Goal: Task Accomplishment & Management: Use online tool/utility

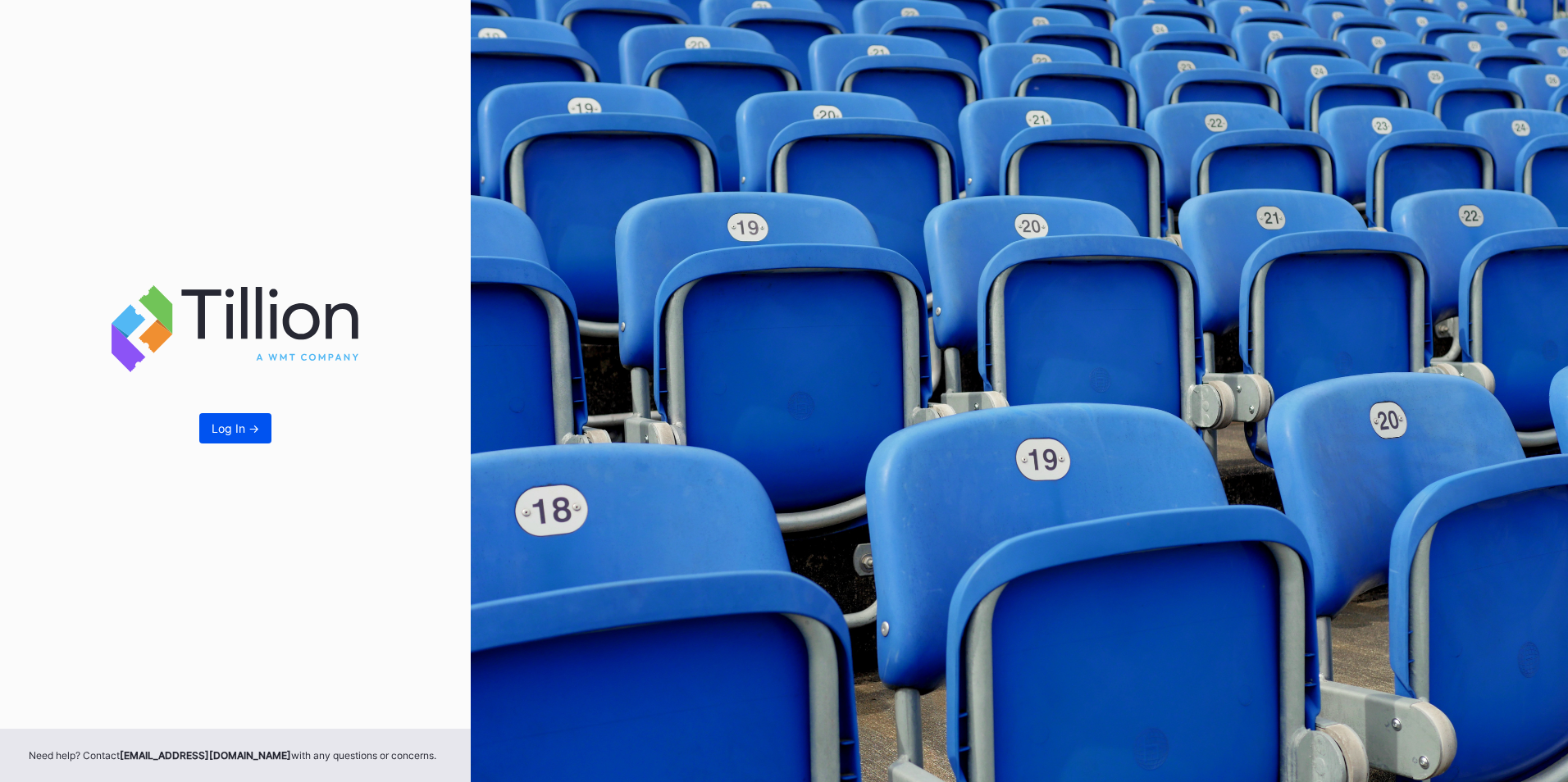
click at [235, 431] on div "Log In ->" at bounding box center [235, 428] width 48 height 14
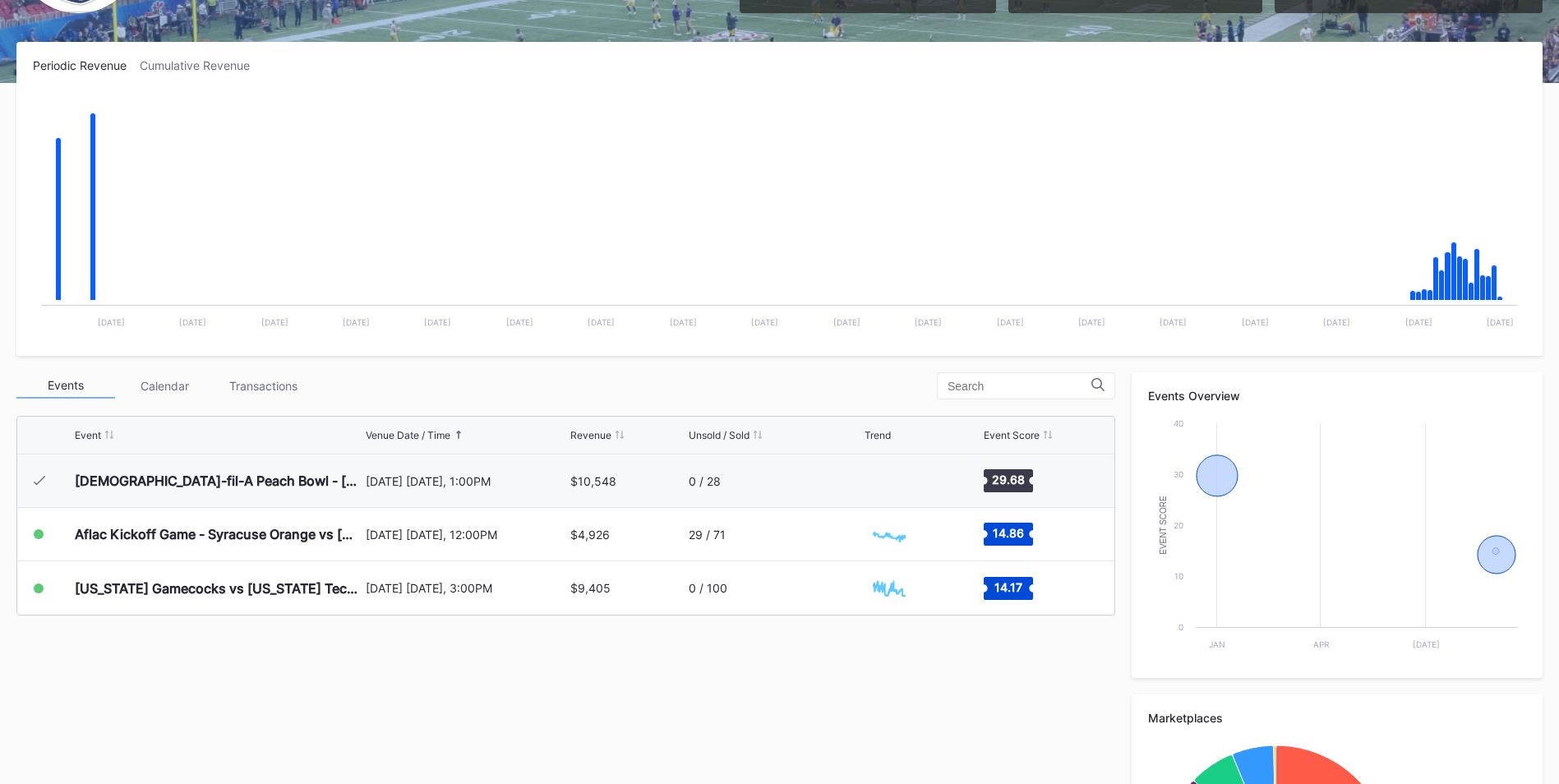
scroll to position [230, 0]
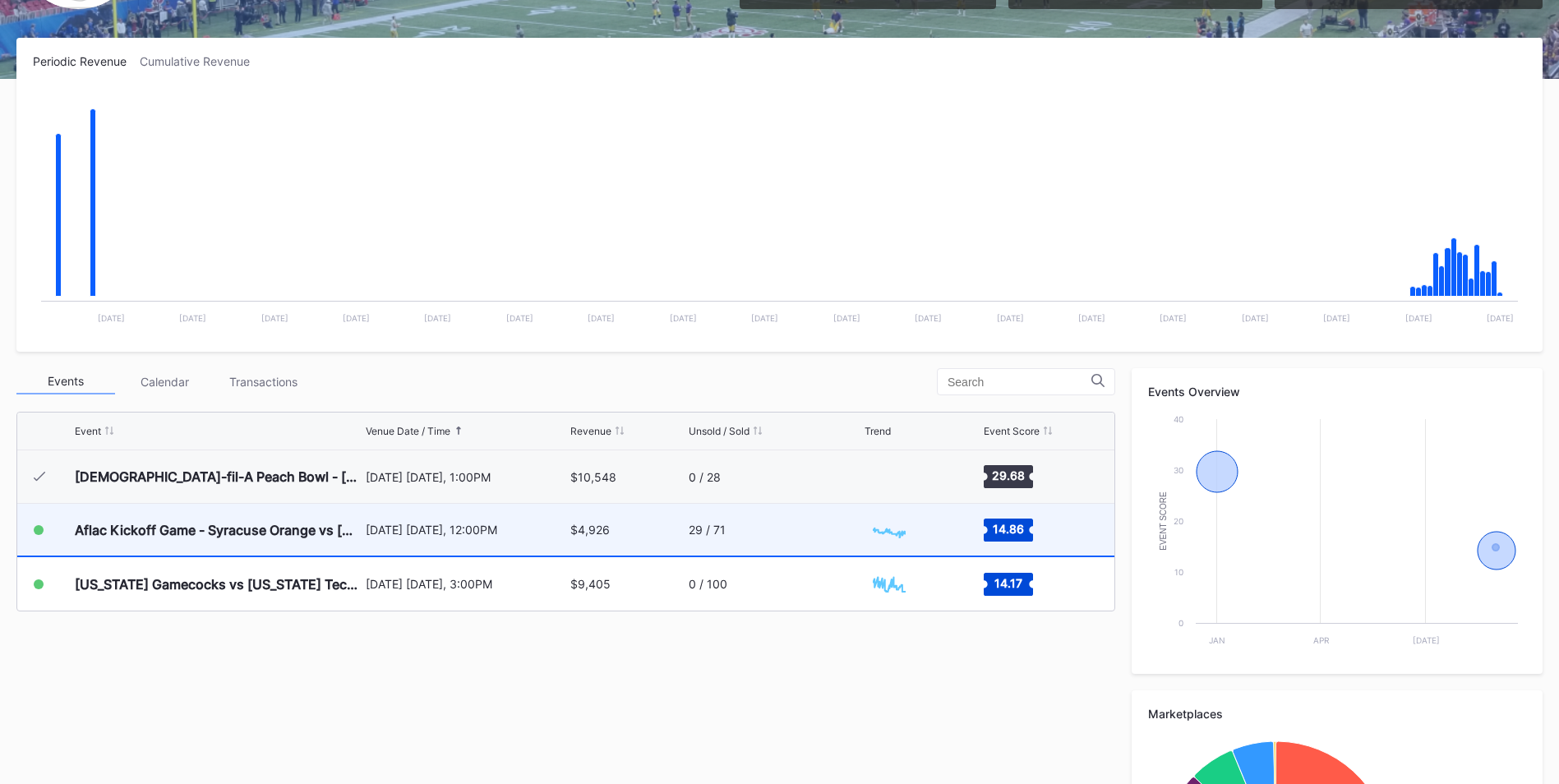
click at [721, 530] on div "29 / 71" at bounding box center [707, 529] width 37 height 14
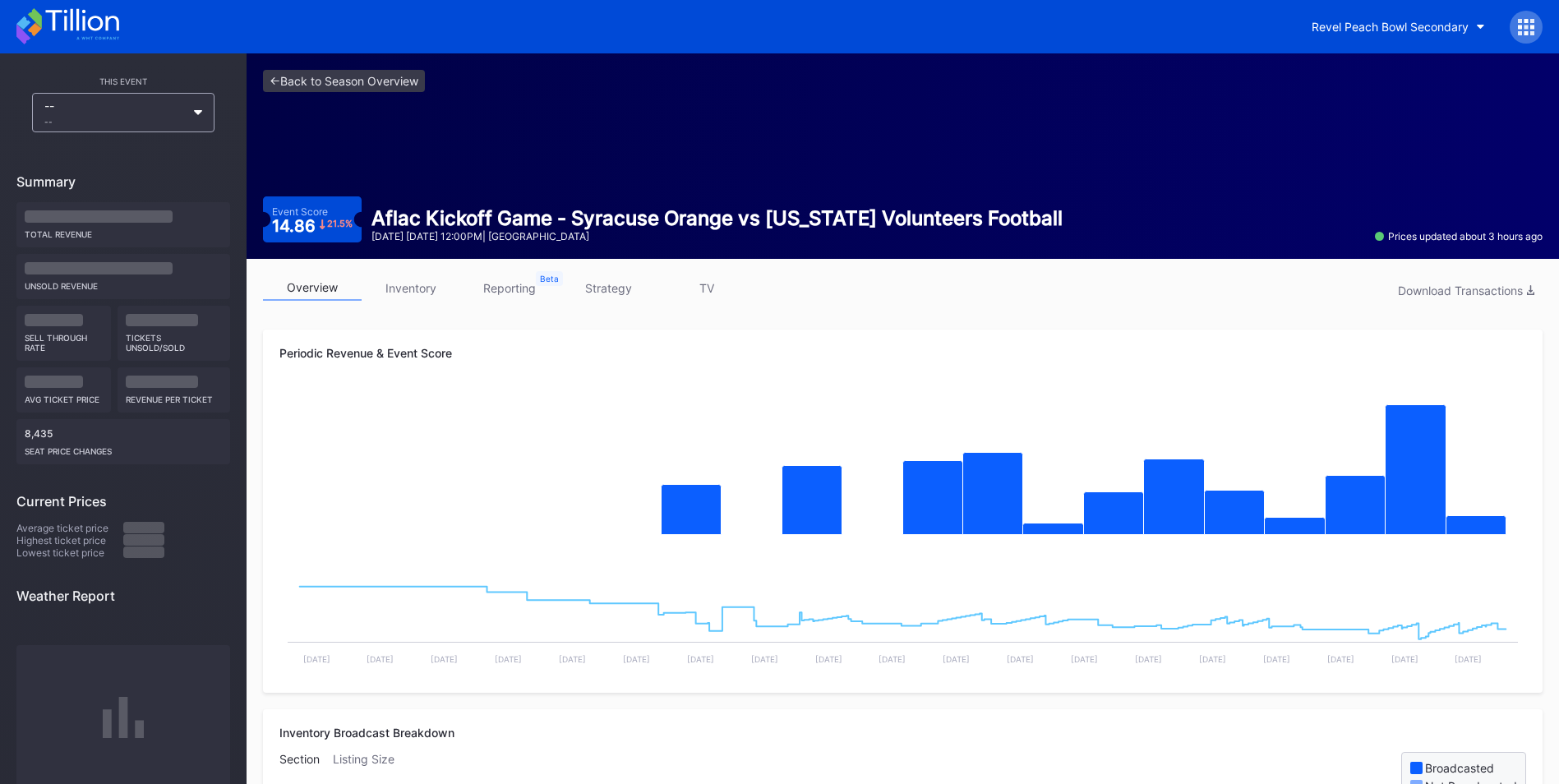
click at [413, 289] on link "inventory" at bounding box center [410, 288] width 99 height 25
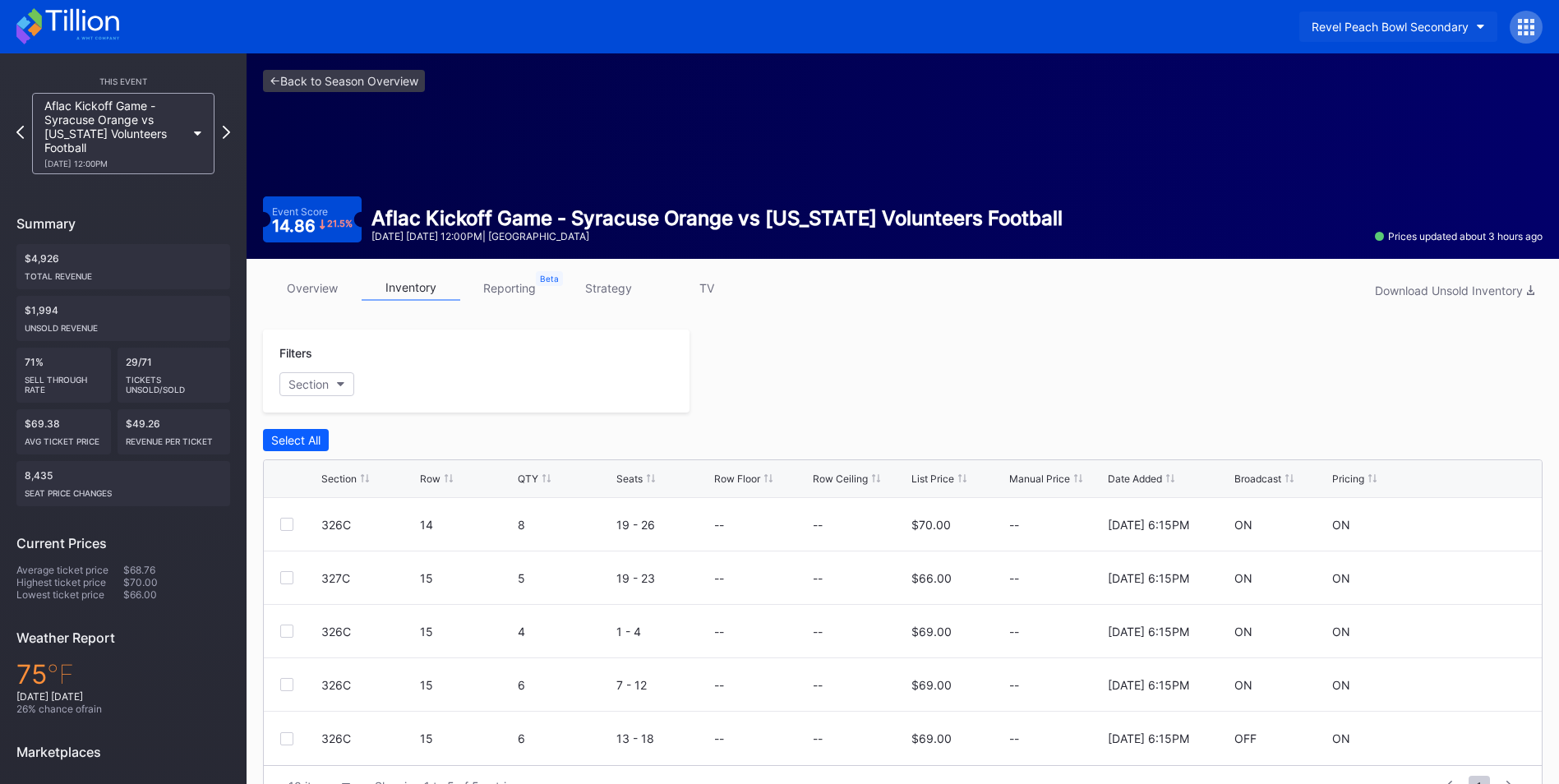
click at [1478, 28] on icon "button" at bounding box center [1480, 26] width 8 height 5
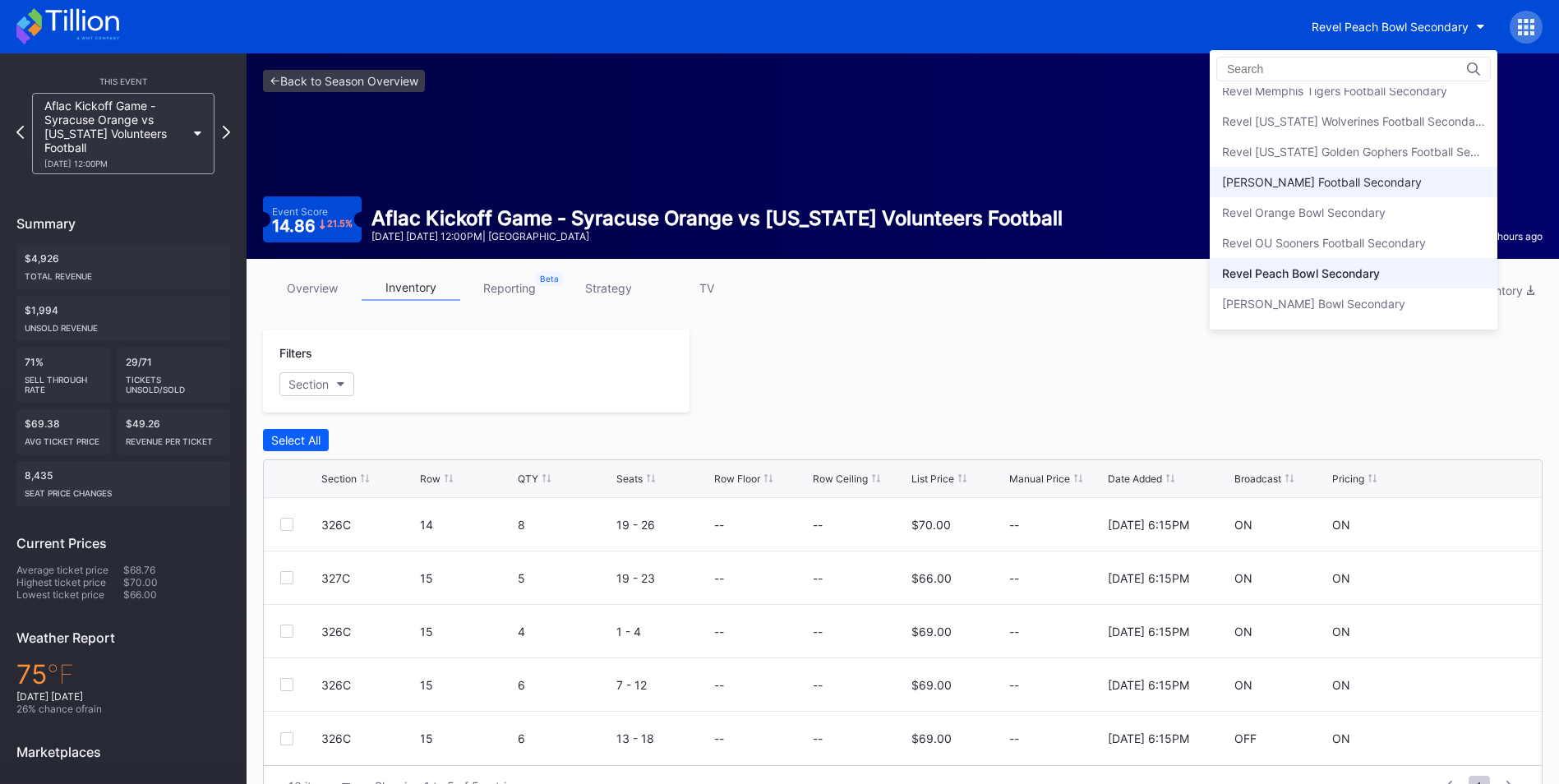
scroll to position [401, 0]
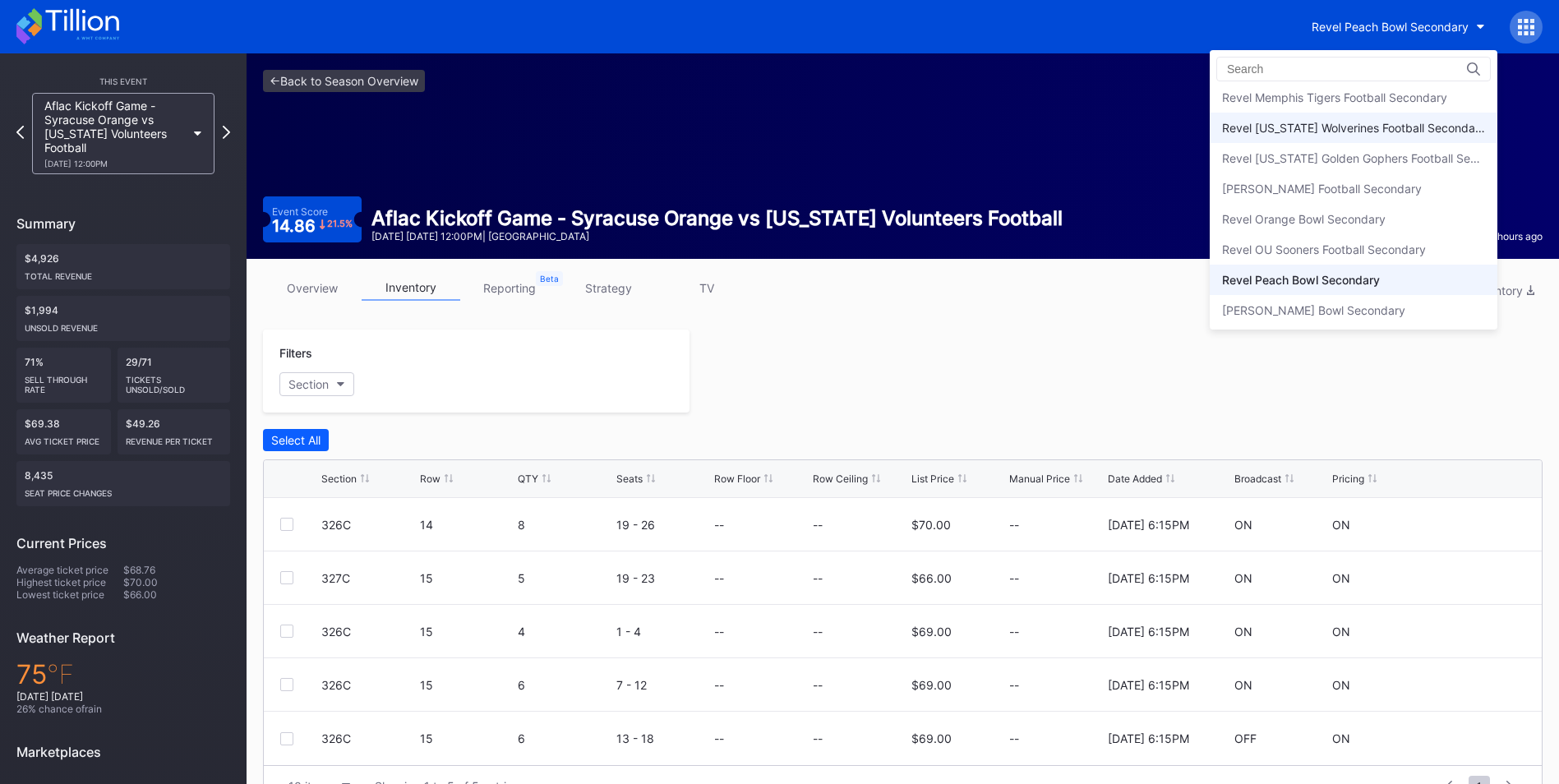
click at [1384, 124] on div "Revel [US_STATE] Wolverines Football Secondary" at bounding box center [1354, 127] width 263 height 14
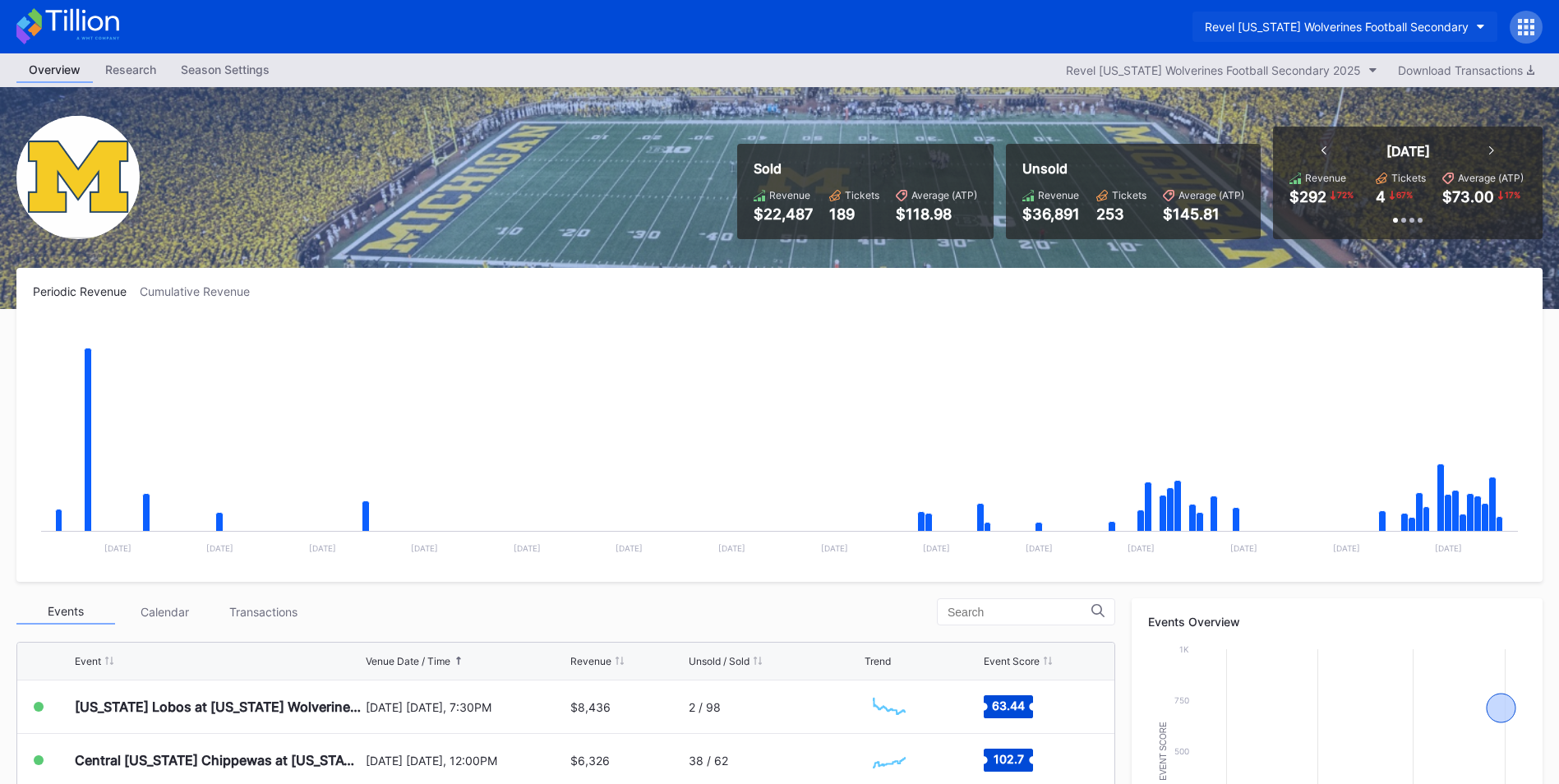
click at [1478, 22] on button "Revel [US_STATE] Wolverines Football Secondary" at bounding box center [1345, 27] width 305 height 31
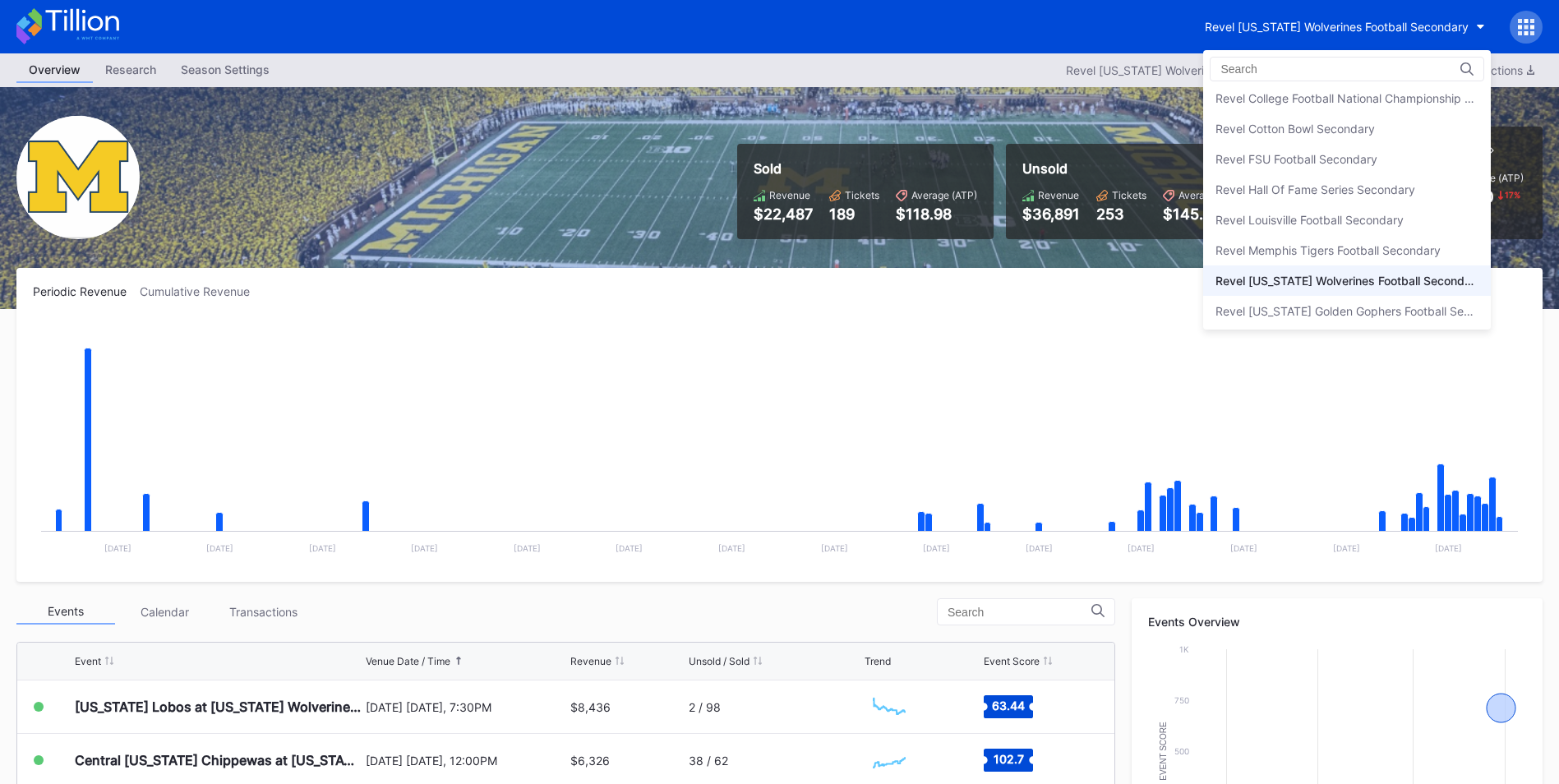
scroll to position [239, 0]
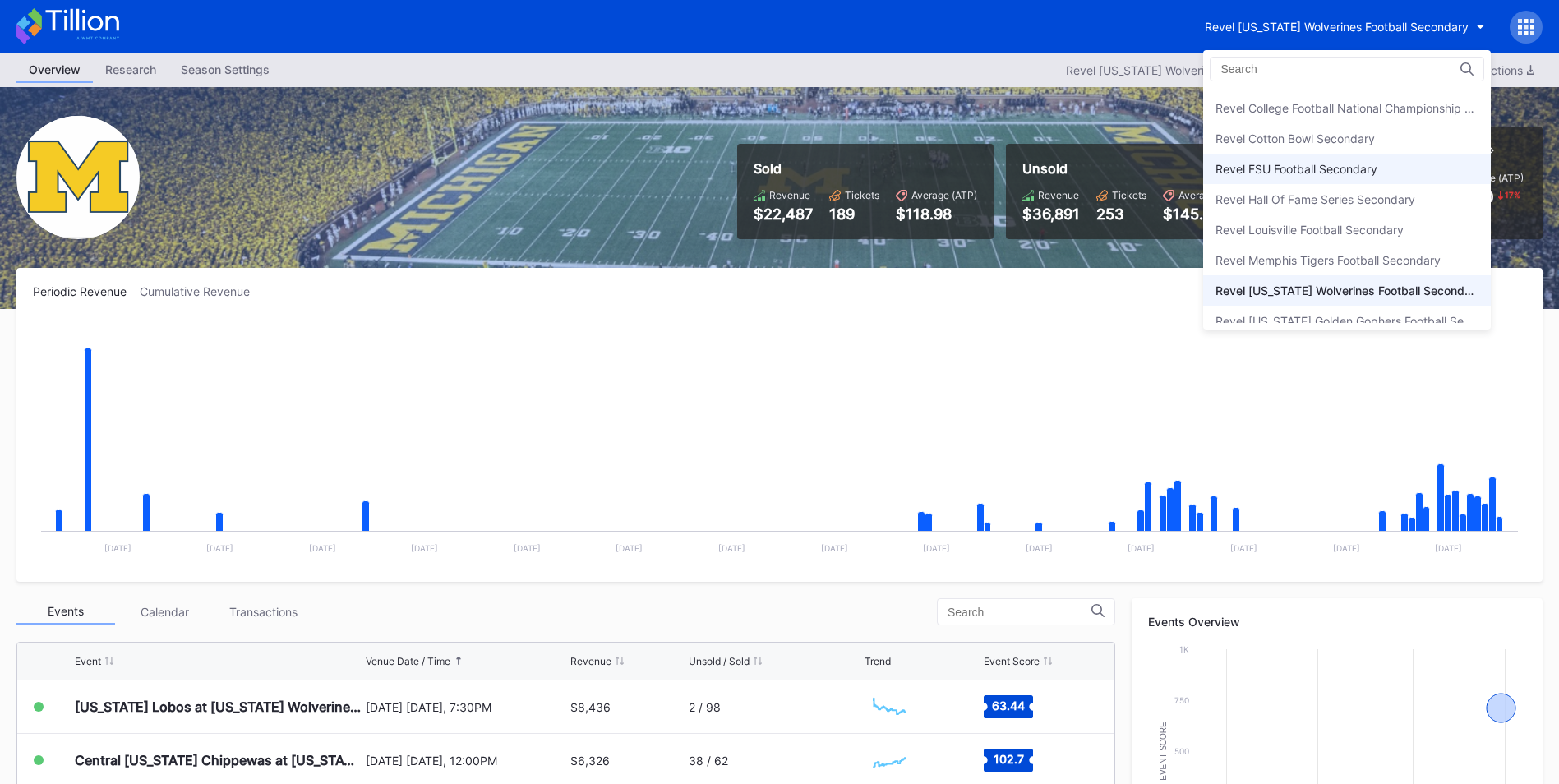
click at [1380, 170] on div "Revel FSU Football Secondary" at bounding box center [1347, 169] width 288 height 31
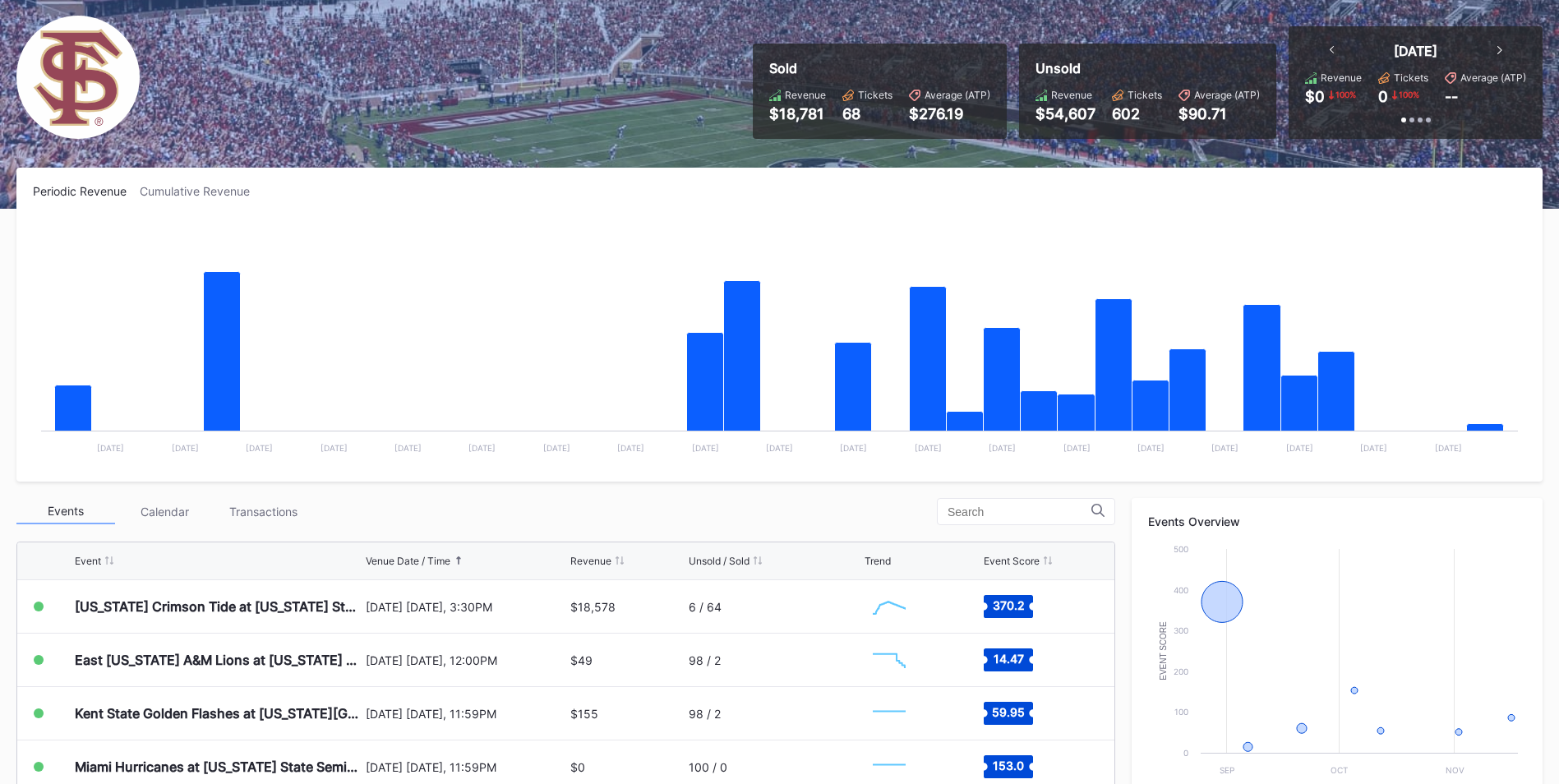
scroll to position [119, 0]
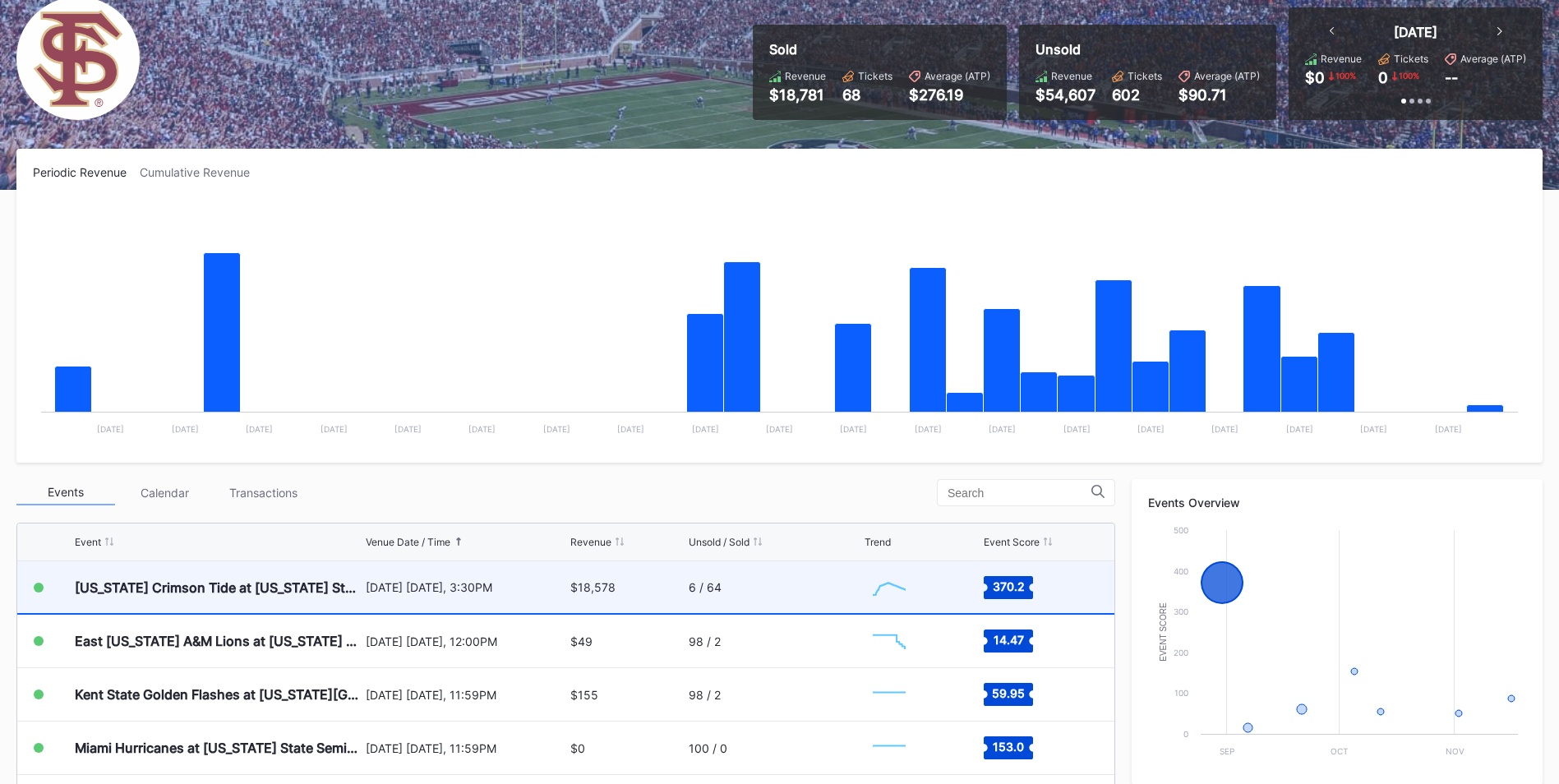
click at [757, 585] on div "6 / 64" at bounding box center [774, 587] width 172 height 52
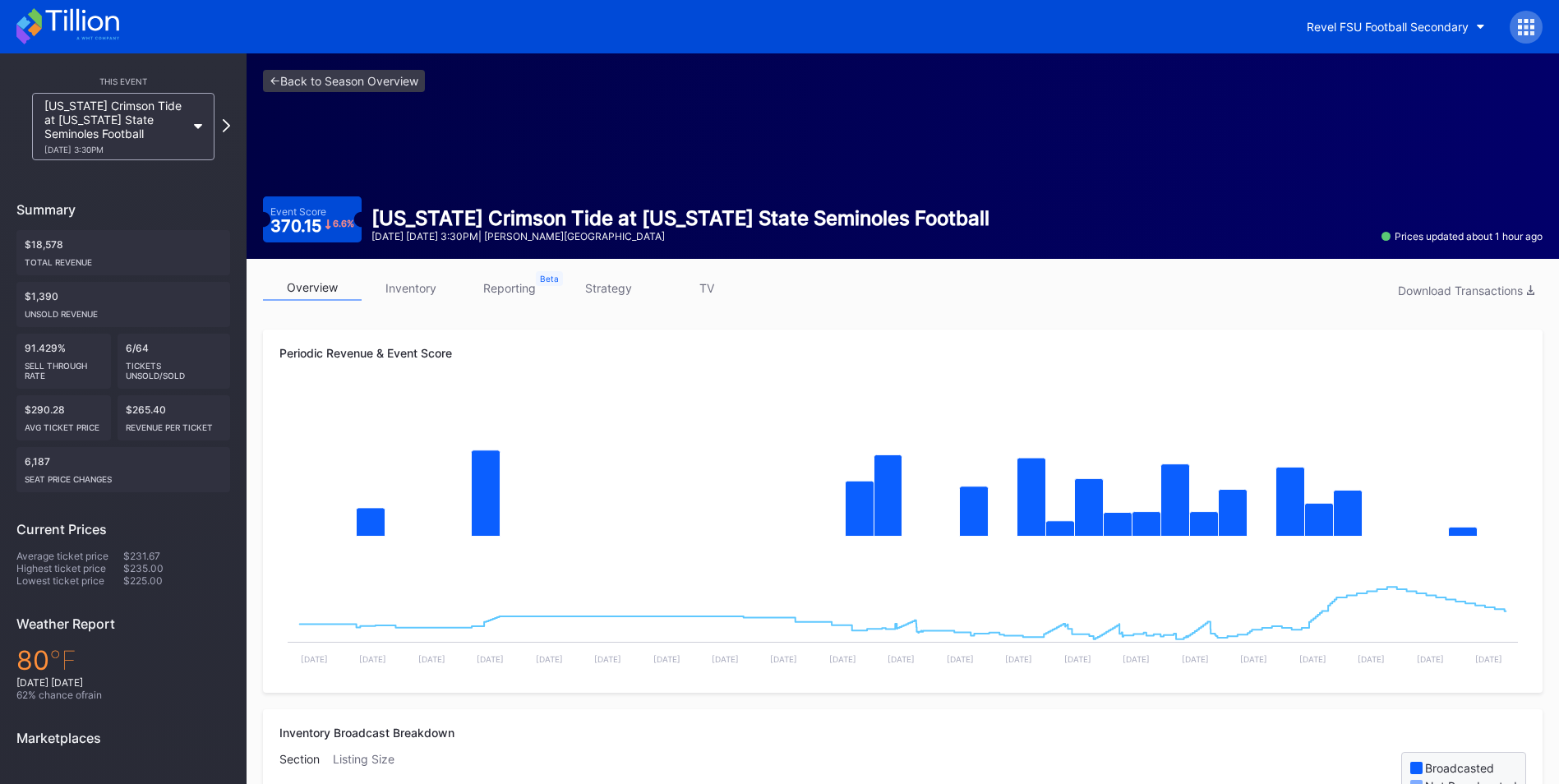
click at [409, 291] on link "inventory" at bounding box center [410, 288] width 99 height 25
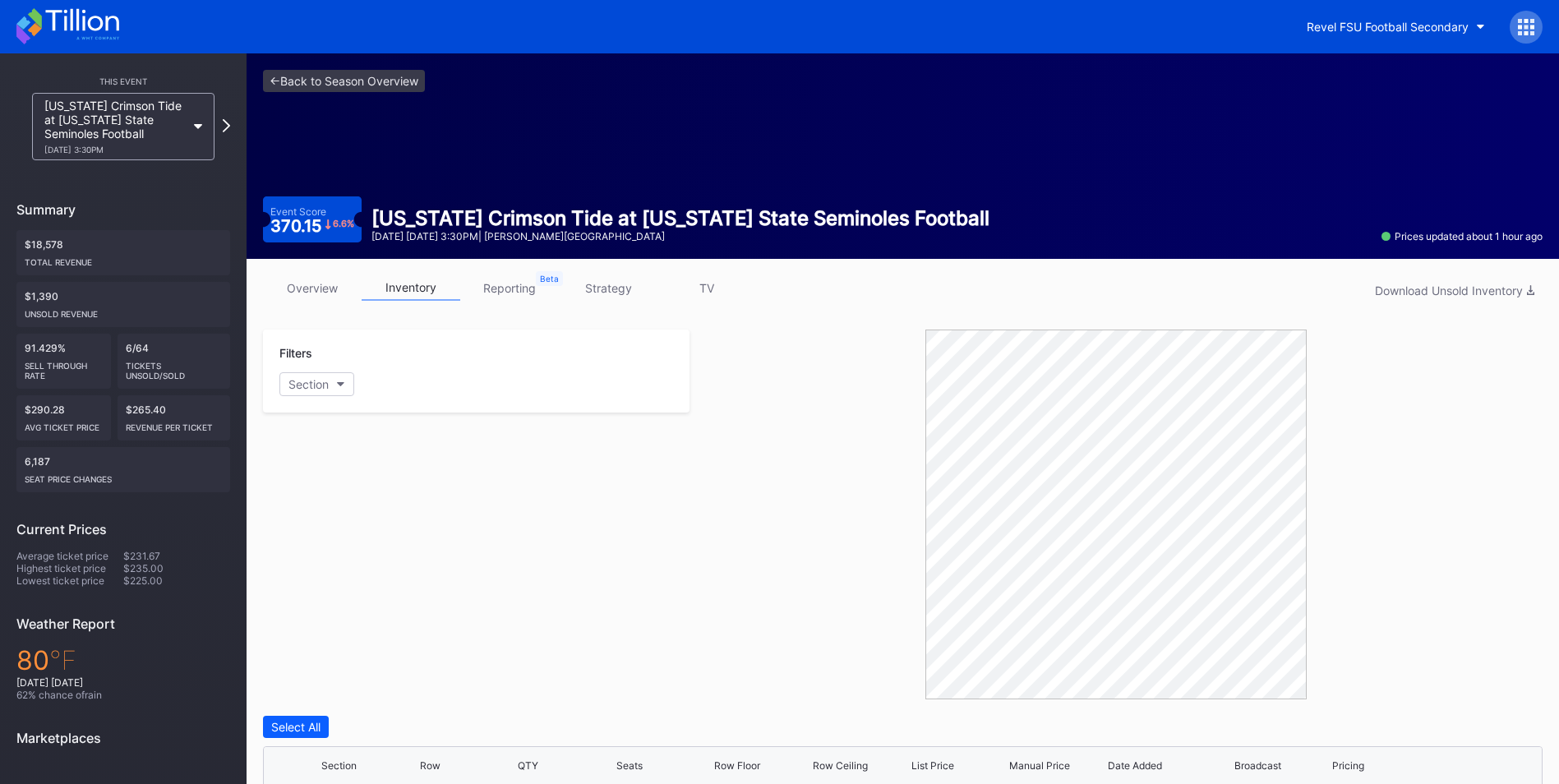
scroll to position [165, 0]
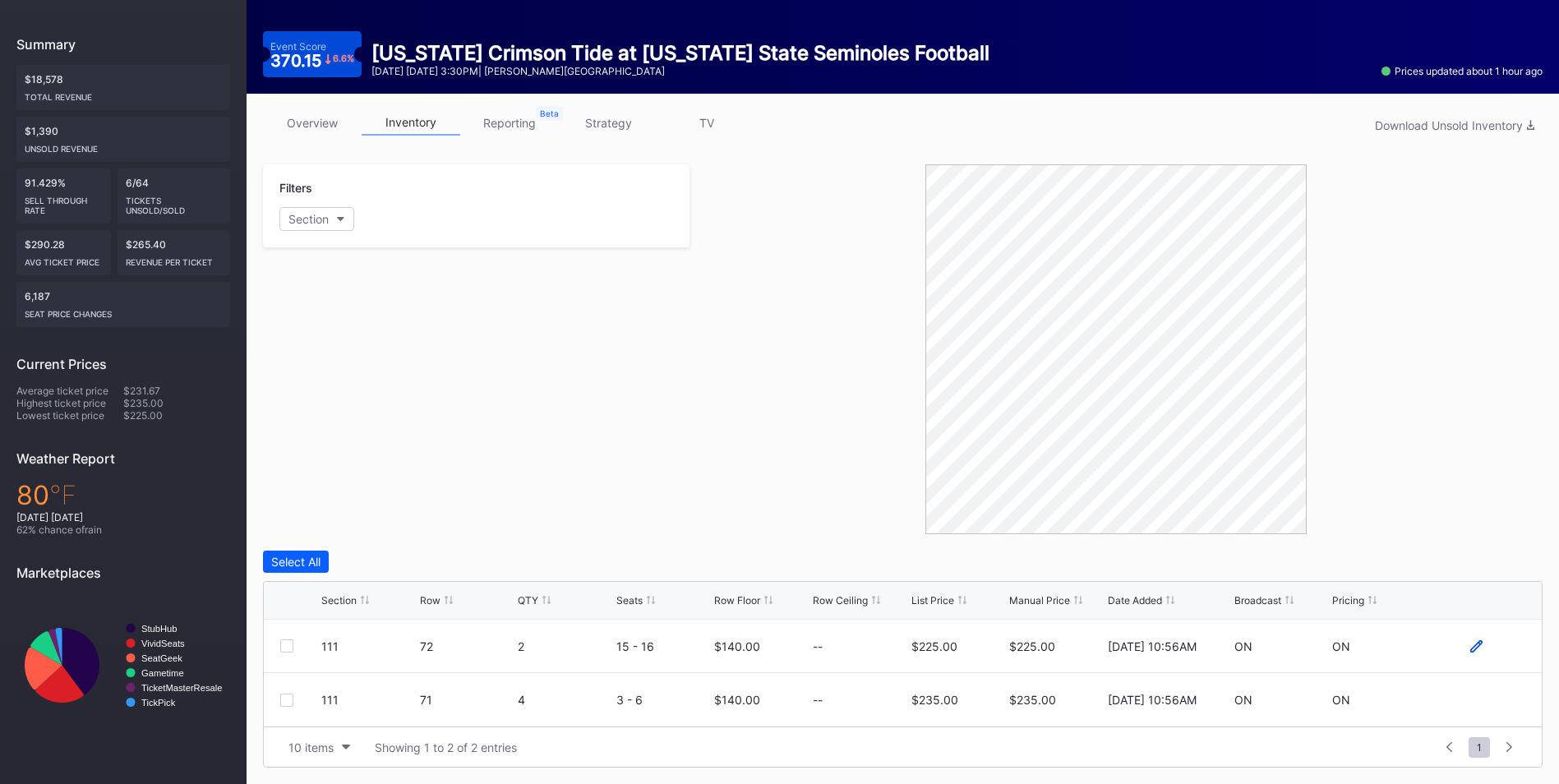
click at [1475, 644] on icon at bounding box center [1476, 647] width 13 height 13
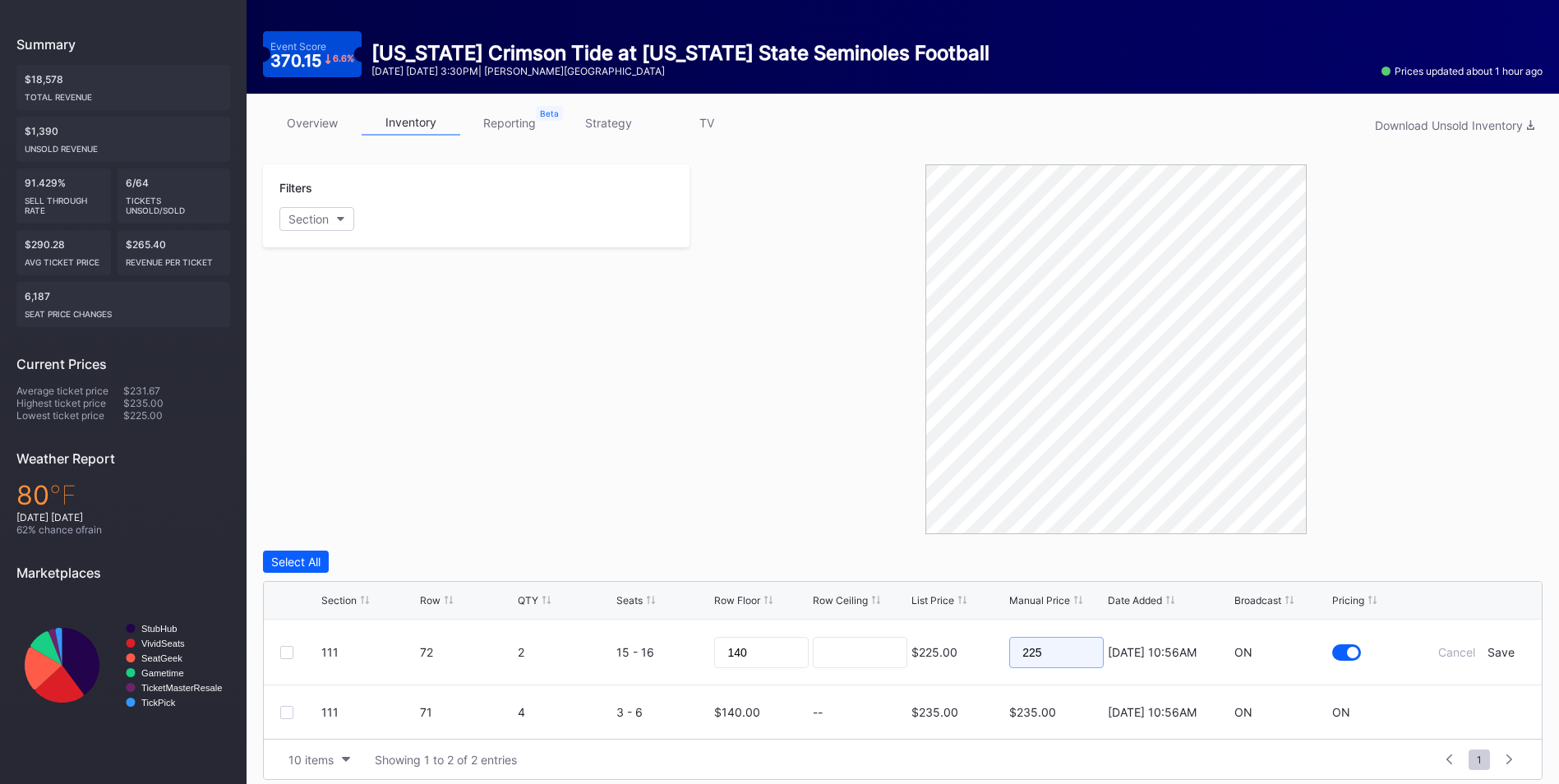
click at [1050, 654] on input "225" at bounding box center [1056, 652] width 94 height 31
type input "220"
click at [1495, 652] on div "Save" at bounding box center [1501, 652] width 27 height 14
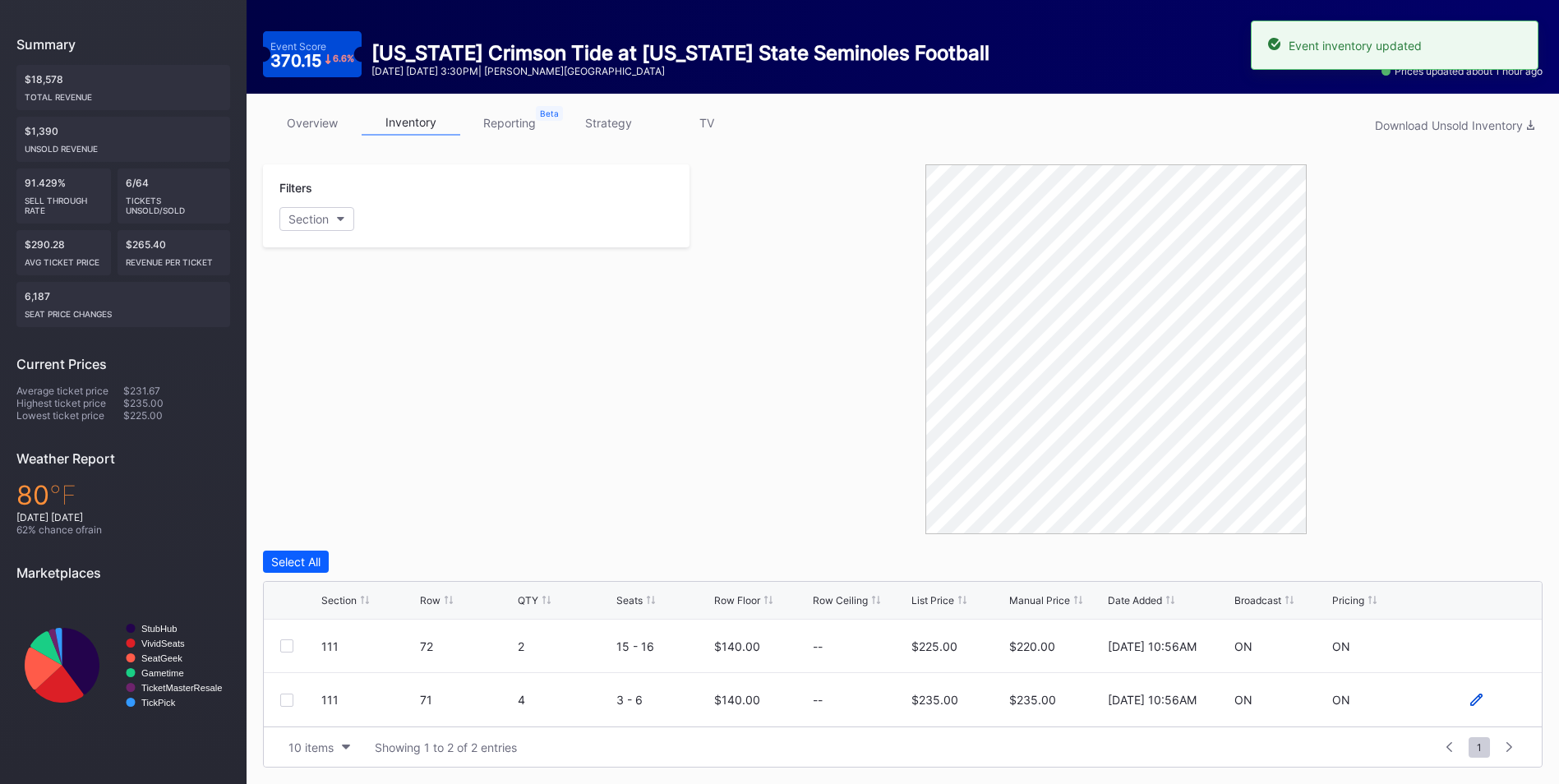
click at [1478, 695] on icon at bounding box center [1476, 700] width 13 height 13
click at [1056, 702] on input "235" at bounding box center [1056, 706] width 94 height 31
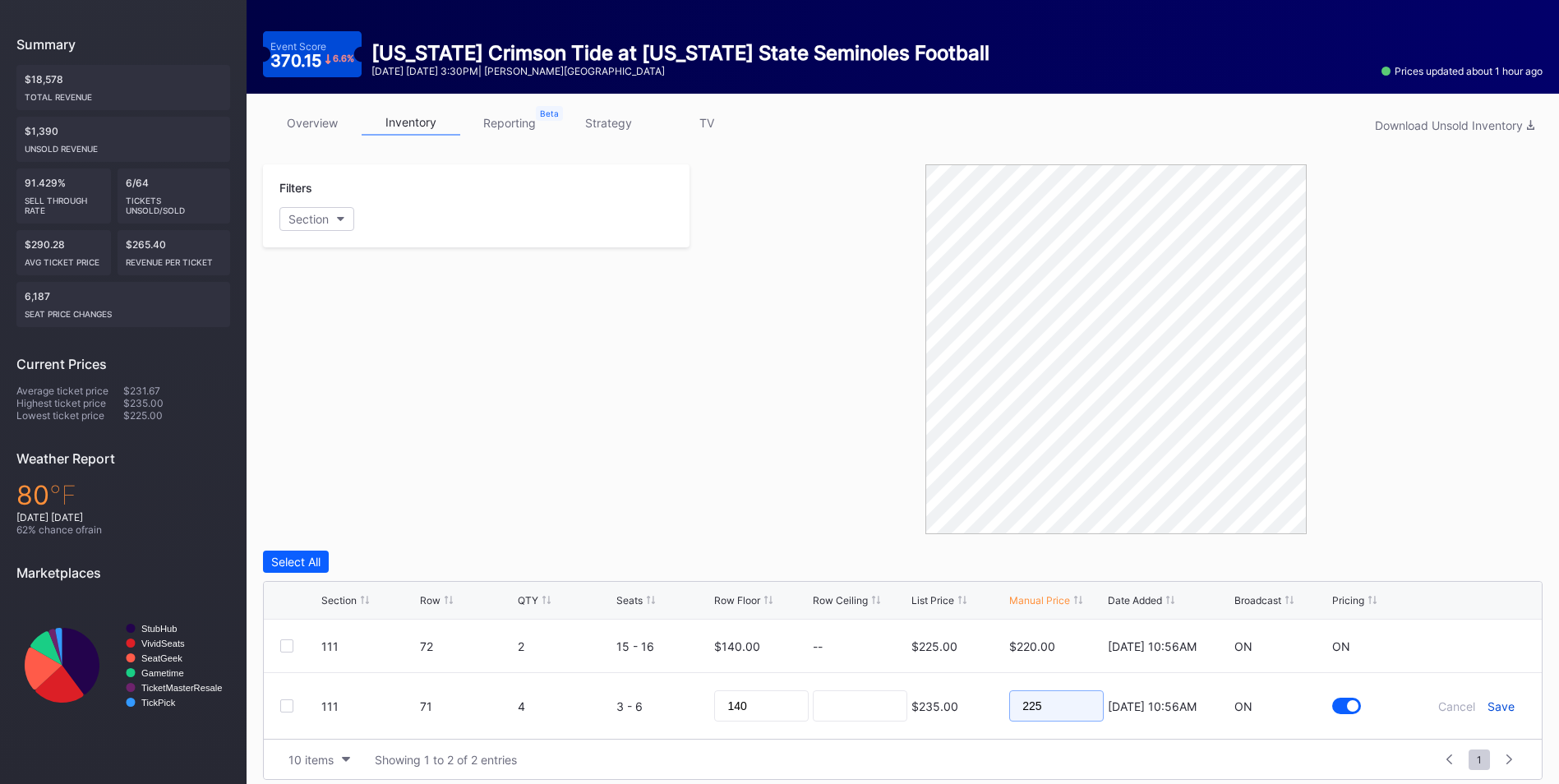
type input "225"
click at [1512, 704] on div "Save" at bounding box center [1501, 706] width 27 height 14
